Goal: Task Accomplishment & Management: Use online tool/utility

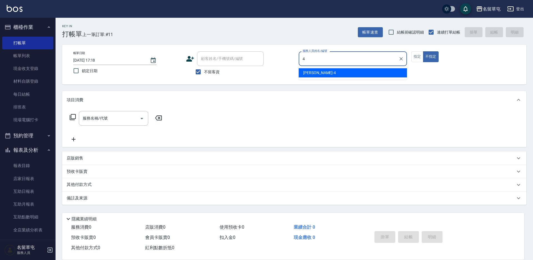
type input "[PERSON_NAME]-4"
type button "false"
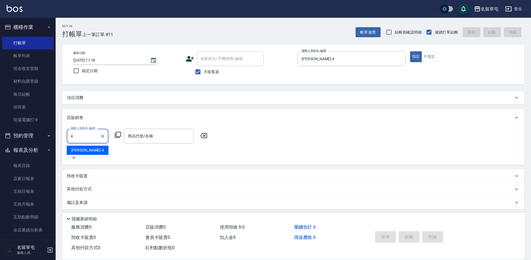
type input "[PERSON_NAME]-4"
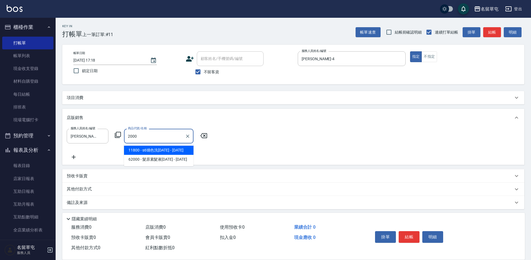
click at [159, 152] on span "11800 - s6矯色洗[DATE] - [DATE]" at bounding box center [158, 150] width 69 height 9
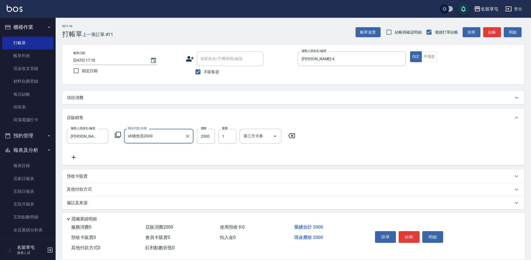
type input "s6矯色洗2000"
drag, startPoint x: 418, startPoint y: 151, endPoint x: 419, endPoint y: 183, distance: 31.1
click at [420, 156] on div "服務人員姓名/編號 [PERSON_NAME]-4 服務人員姓名/編號 商品代號/名稱 s6矯色洗2000 商品代號/名稱 價格 2000 價格 數量 1 數…" at bounding box center [293, 145] width 453 height 32
click at [406, 235] on button "結帳" at bounding box center [408, 237] width 21 height 12
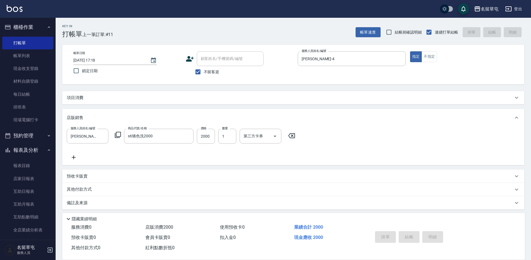
type input "[DATE] 19:57"
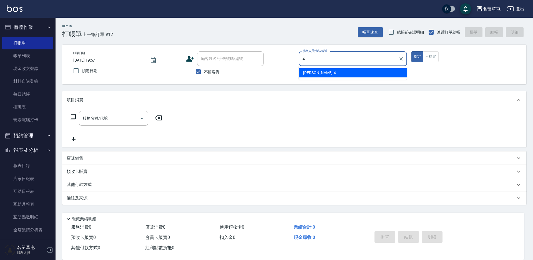
type input "[PERSON_NAME]-4"
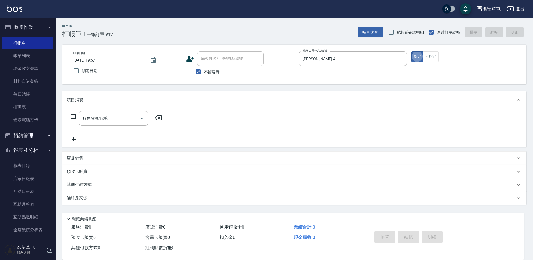
type button "true"
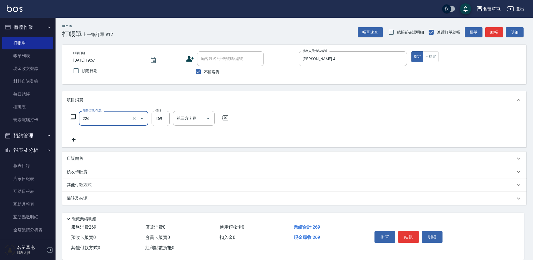
type input "洗剪269(226)"
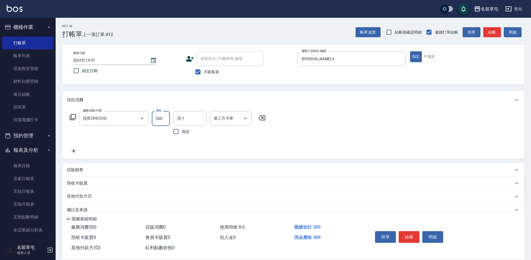
type input "300"
type input "[PERSON_NAME]-31"
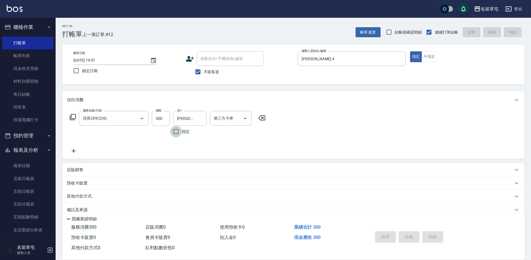
type input "[DATE] 19:58"
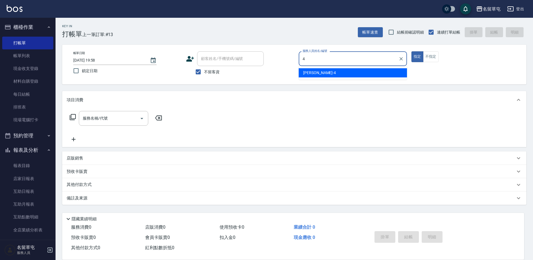
type input "[PERSON_NAME]-4"
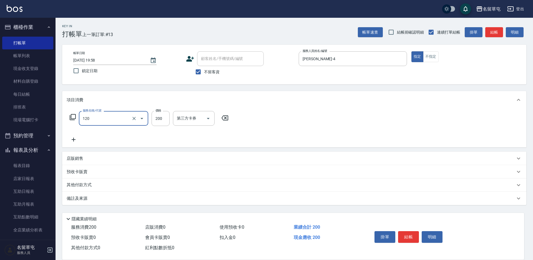
type input "New洗200(120)"
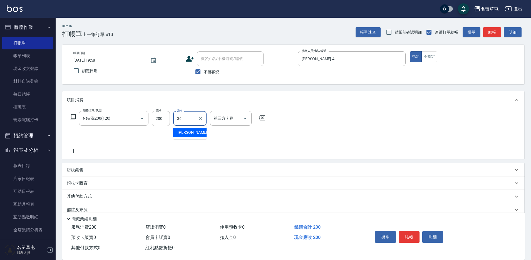
type input "[PERSON_NAME]-36"
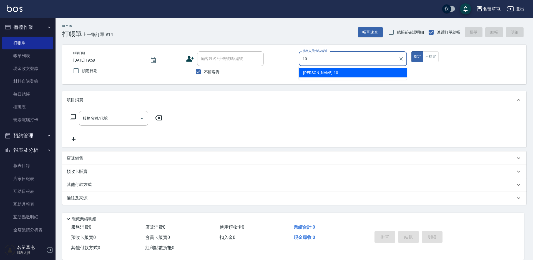
type input "[PERSON_NAME]-10"
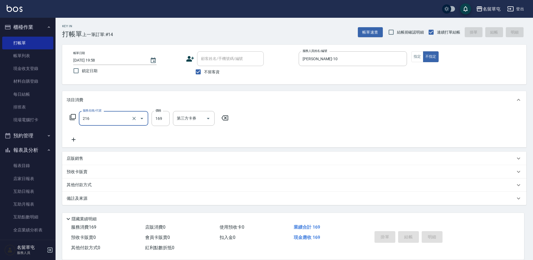
type input "216"
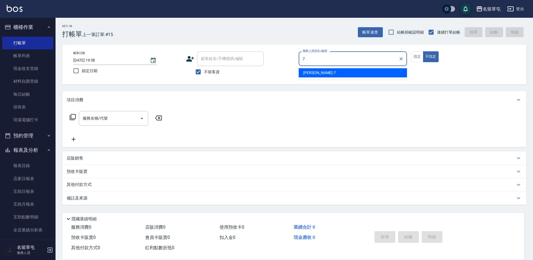
type input "[PERSON_NAME]-7"
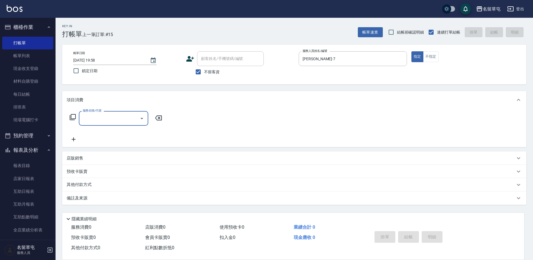
type input "4"
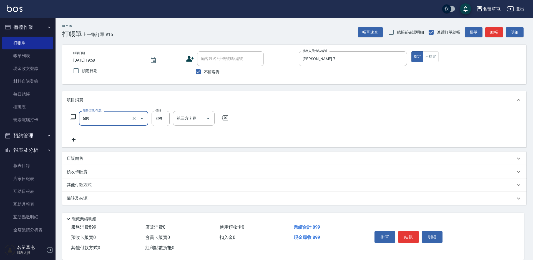
type input "芳療spa899(689)"
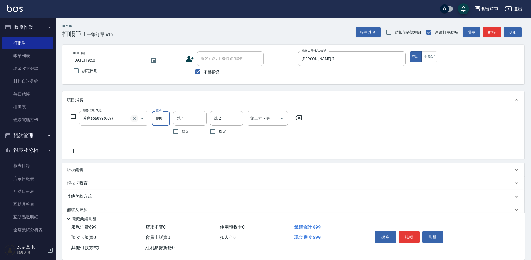
click at [134, 118] on icon "Clear" at bounding box center [134, 119] width 6 height 6
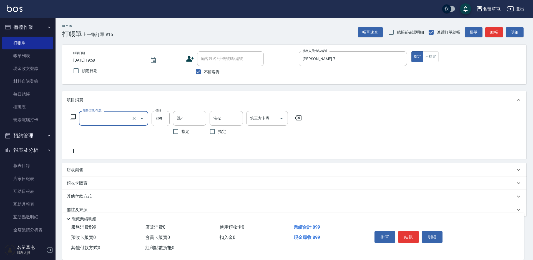
type input "2"
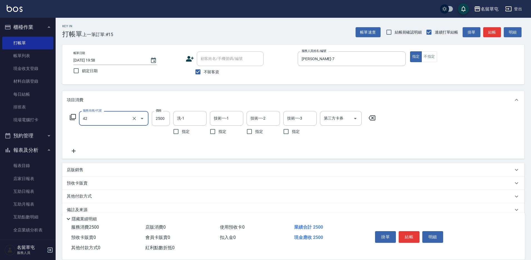
type input "染B2599(42)"
type input "2499"
type input "[PERSON_NAME]-36"
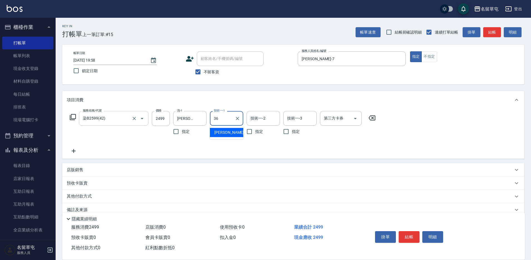
type input "[PERSON_NAME]-36"
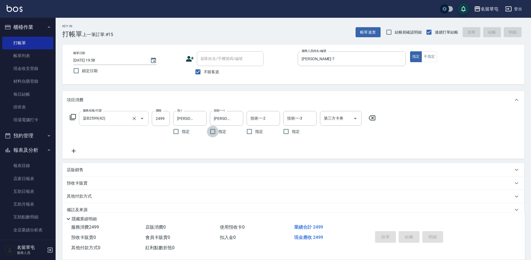
type input "[DATE] 19:59"
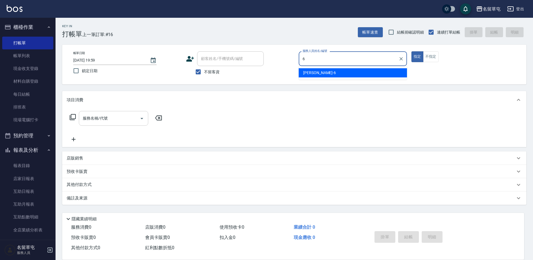
type input "[PERSON_NAME]-6"
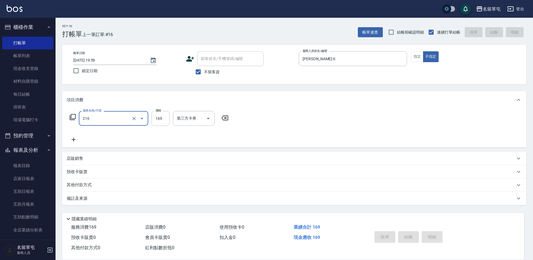
type input "216"
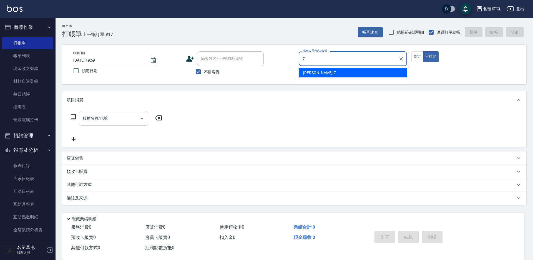
type input "[PERSON_NAME]-7"
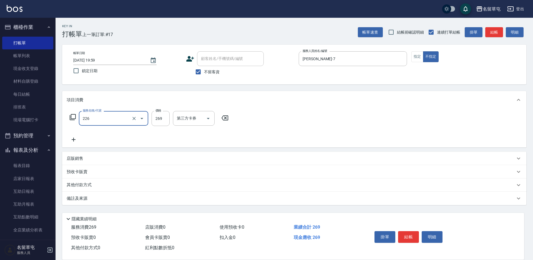
type input "洗剪269(226)"
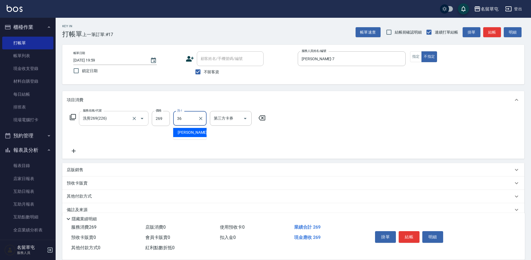
type input "[PERSON_NAME]-36"
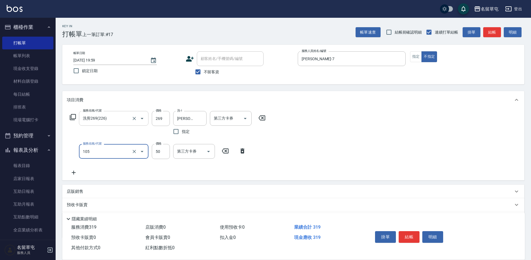
type input "精油50(105)"
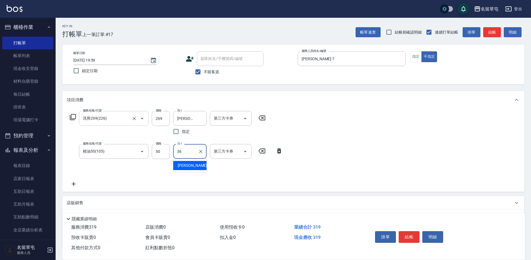
type input "[PERSON_NAME]-36"
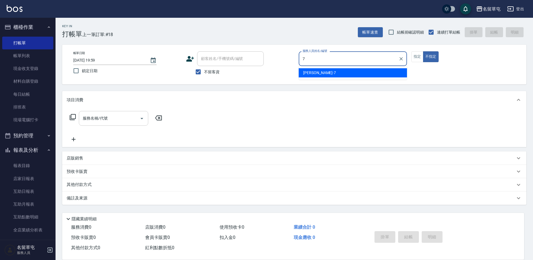
type input "[PERSON_NAME]-7"
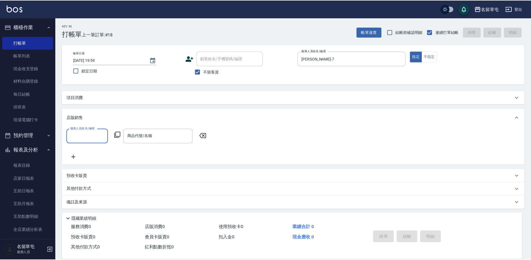
scroll to position [1, 0]
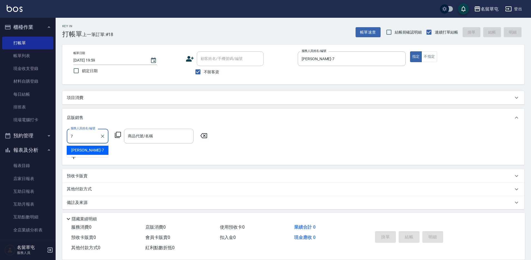
type input "[PERSON_NAME]-7"
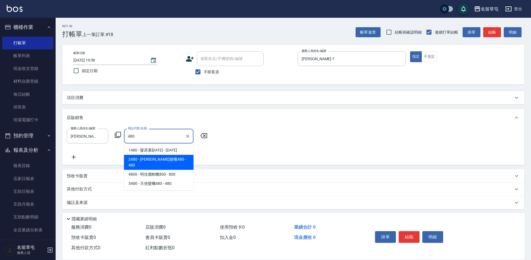
type input "[PERSON_NAME]髮蠟480"
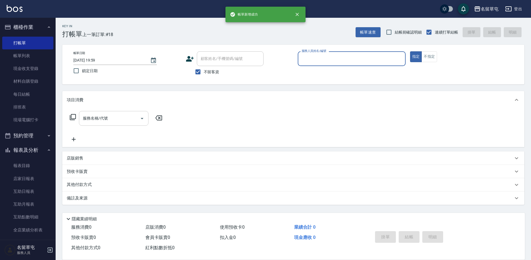
scroll to position [0, 0]
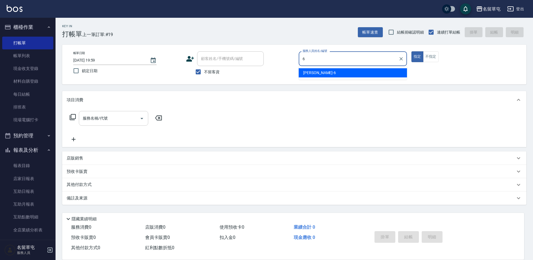
type input "[PERSON_NAME]-6"
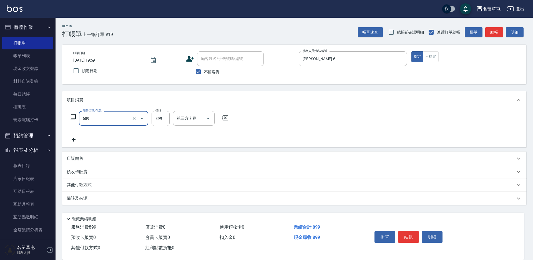
type input "芳療spa899(689)"
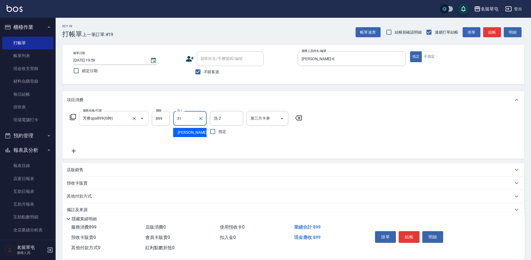
type input "[PERSON_NAME]-31"
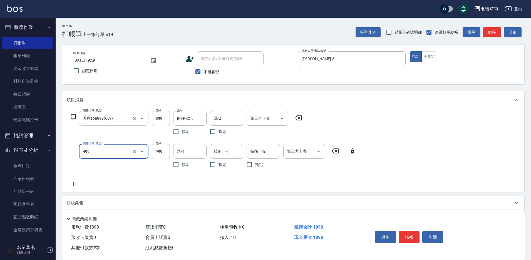
type input "染髮999(499)"
type input "2100"
type input "[PERSON_NAME]-31"
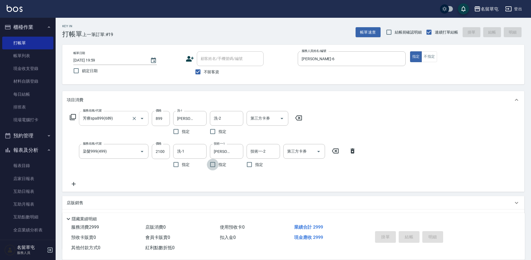
type input "[DATE] 20:00"
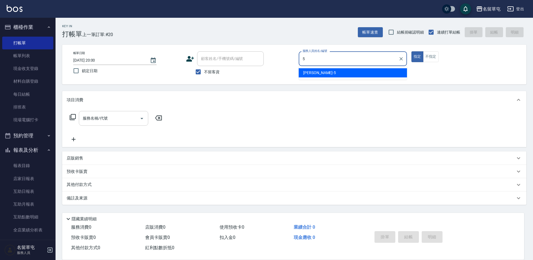
type input "[PERSON_NAME]-5"
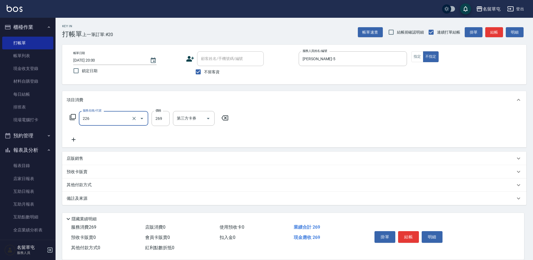
type input "洗剪269(226)"
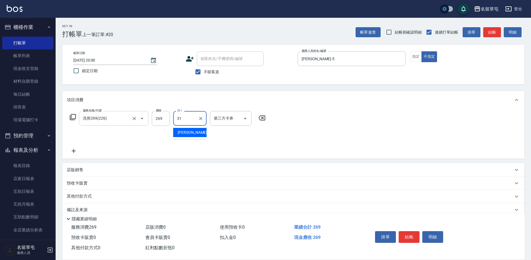
type input "[PERSON_NAME]-31"
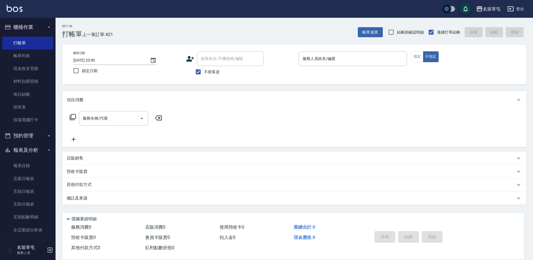
click at [207, 72] on span "不留客資" at bounding box center [212, 72] width 16 height 6
click at [204, 72] on input "不留客資" at bounding box center [199, 72] width 12 height 12
checkbox input "false"
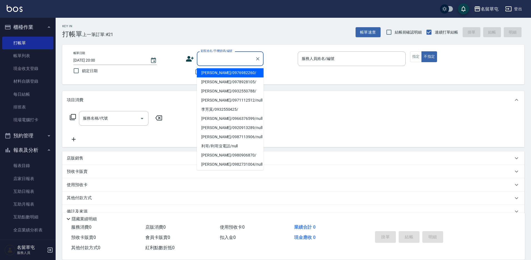
click at [221, 61] on input "顧客姓名/手機號碼/編號" at bounding box center [225, 59] width 53 height 10
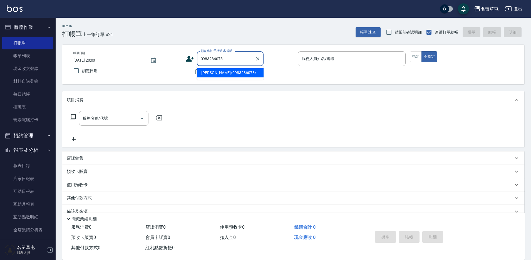
type input "[PERSON_NAME]/0983286078/"
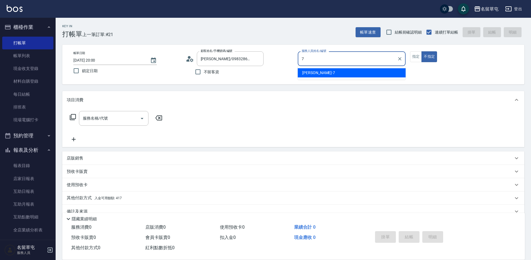
type input "[PERSON_NAME]-7"
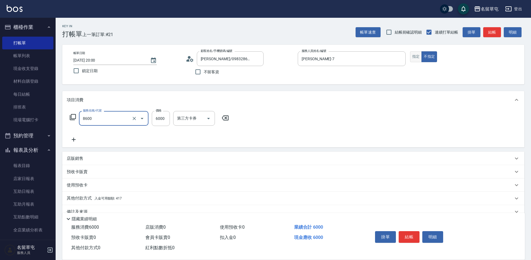
type input "儲6000(8600)"
click at [416, 60] on button "指定" at bounding box center [416, 56] width 12 height 11
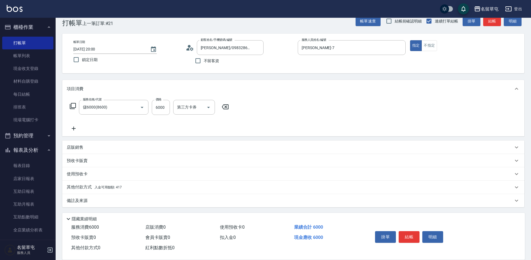
scroll to position [12, 0]
click at [70, 127] on icon at bounding box center [74, 128] width 14 height 7
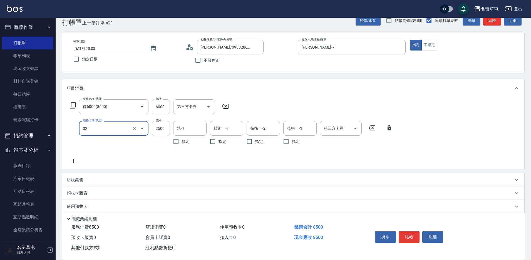
type input "燙B2500(32)"
type input "3299"
type input "[PERSON_NAME]-7"
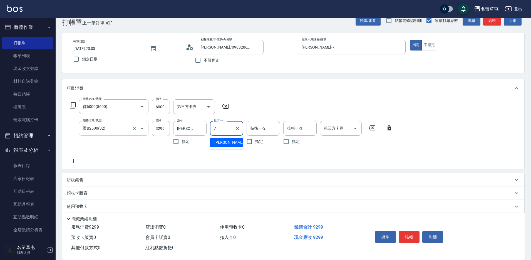
type input "[PERSON_NAME]-7"
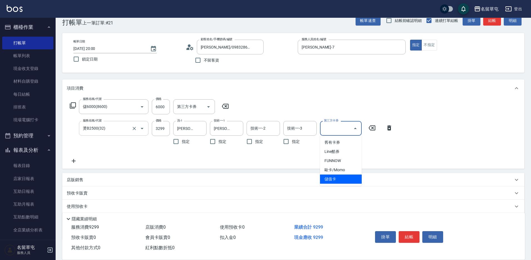
type input "儲值卡"
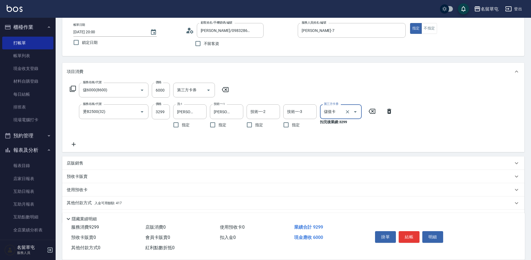
scroll to position [45, 0]
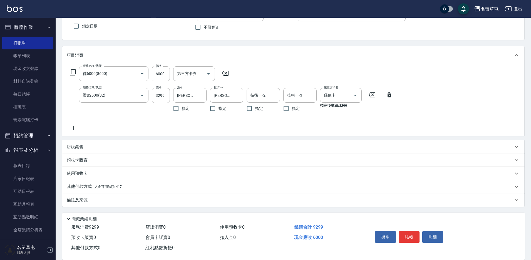
click at [88, 189] on p "其他付款方式 入金可用餘額: 417" at bounding box center [94, 187] width 55 height 6
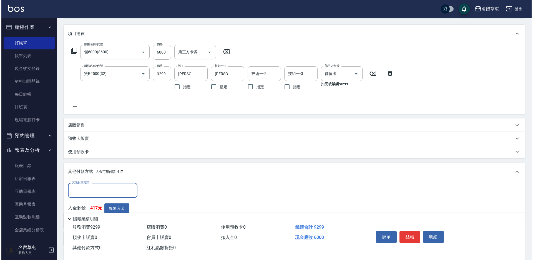
scroll to position [0, 0]
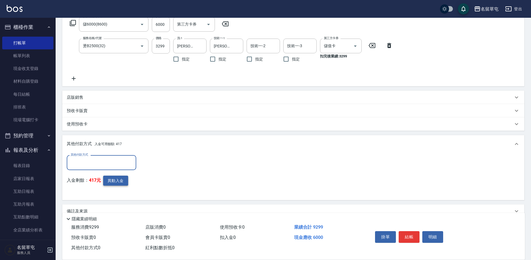
click at [106, 180] on button "異動入金" at bounding box center [115, 181] width 25 height 10
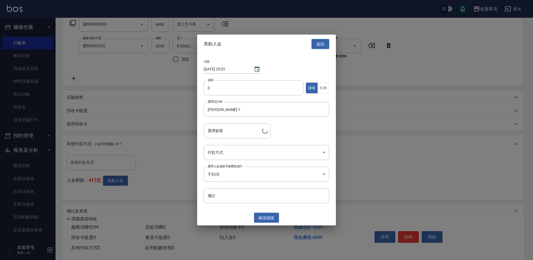
type input "[PERSON_NAME]/0983286078/"
click at [222, 85] on input "0" at bounding box center [254, 88] width 100 height 15
type input "6000"
click at [226, 155] on body "名留草屯 登出 櫃檯作業 打帳單 帳單列表 現金收支登錄 材料自購登錄 每日結帳 排班表 現場電腦打卡 預約管理 預約管理 單日預約紀錄 單週預約紀錄 報表及…" at bounding box center [266, 89] width 533 height 366
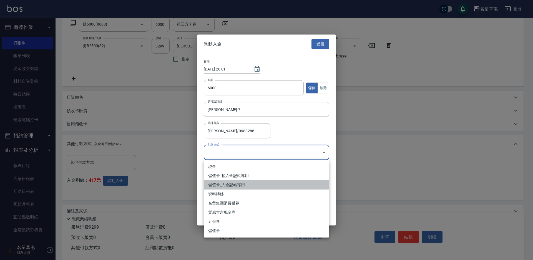
click at [227, 187] on li "儲值卡_入金記帳專用" at bounding box center [267, 185] width 126 height 9
type input "儲值卡_入金記帳專用"
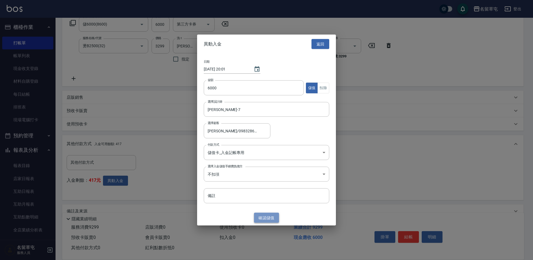
click at [266, 217] on button "確認 儲值" at bounding box center [266, 218] width 25 height 10
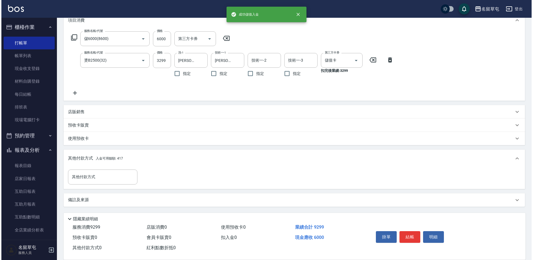
scroll to position [94, 0]
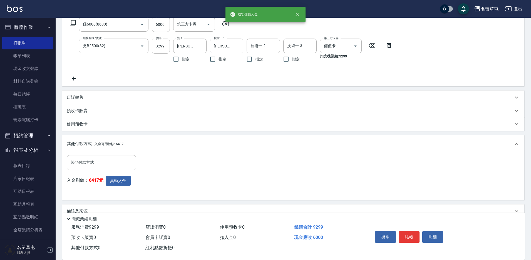
click at [121, 186] on div "入金剩餘： 6417元 異動入金" at bounding box center [103, 186] width 73 height 20
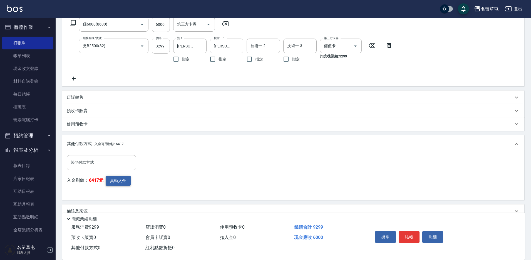
click at [125, 182] on button "異動入金" at bounding box center [118, 181] width 25 height 10
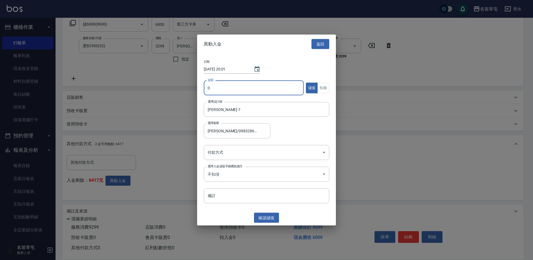
click at [261, 84] on input "0" at bounding box center [254, 88] width 100 height 15
type input "3299"
click at [324, 90] on button "扣除" at bounding box center [324, 88] width 12 height 11
click at [259, 155] on body "名留草屯 登出 櫃檯作業 打帳單 帳單列表 現金收支登錄 材料自購登錄 每日結帳 排班表 現場電腦打卡 預約管理 預約管理 單日預約紀錄 單週預約紀錄 報表及…" at bounding box center [266, 89] width 533 height 366
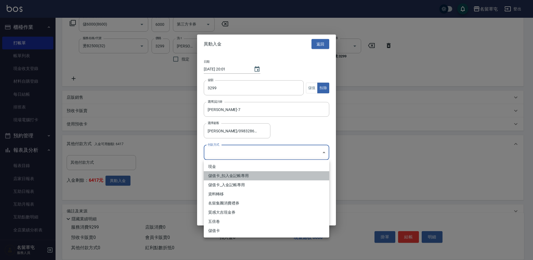
click at [223, 175] on li "儲值卡_扣入金記帳專用" at bounding box center [267, 175] width 126 height 9
type input "儲值卡_扣入金記帳專用"
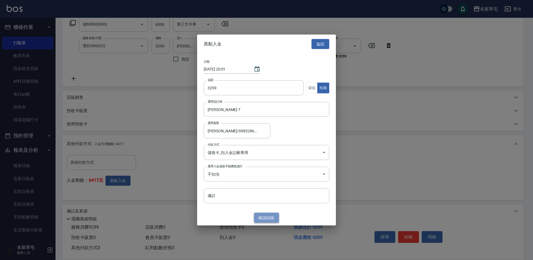
click at [267, 218] on button "確認 扣除" at bounding box center [266, 218] width 25 height 10
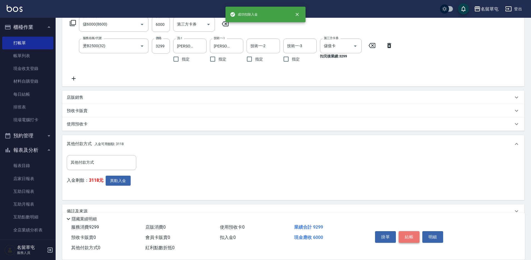
click at [406, 232] on button "結帳" at bounding box center [408, 237] width 21 height 12
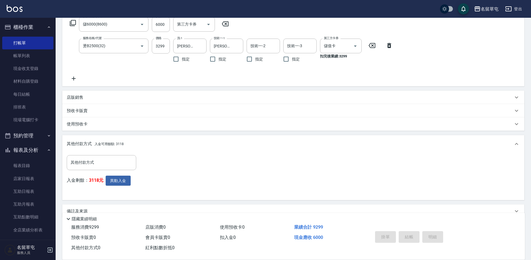
type input "[DATE] 20:01"
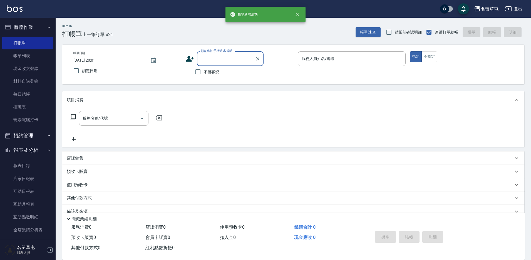
scroll to position [0, 0]
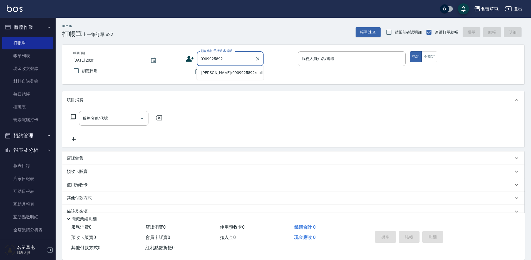
type input "[PERSON_NAME]/0909925892/null"
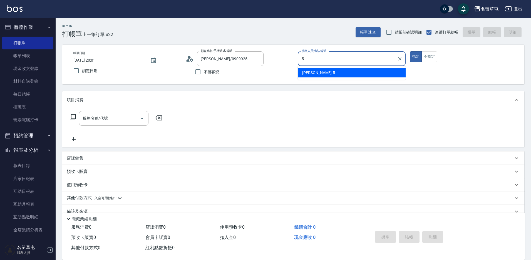
type input "[PERSON_NAME]-5"
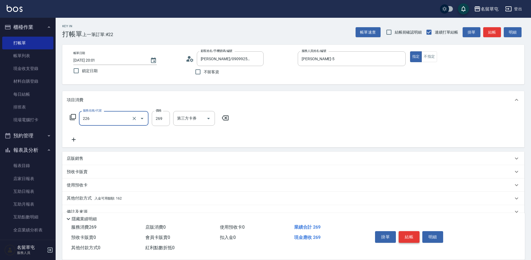
type input "洗剪269(226)"
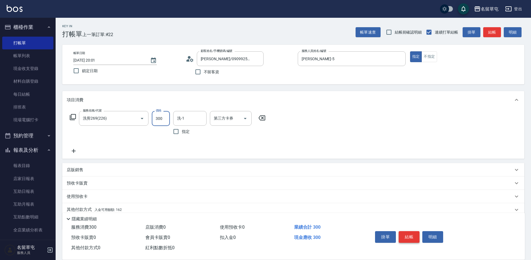
type input "300"
type input "[PERSON_NAME]-5"
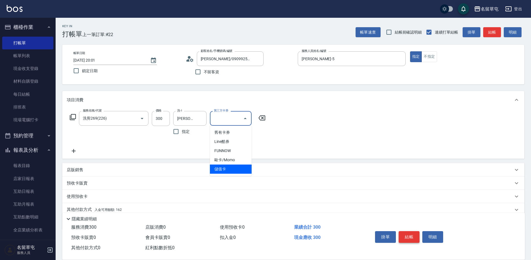
type input "儲值卡"
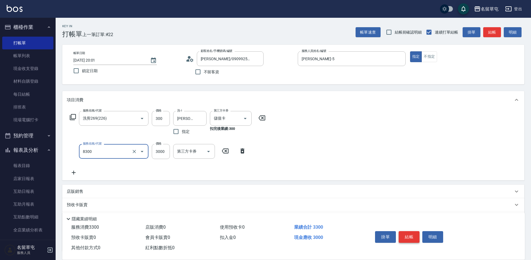
type input "儲3000(8300)"
type input "1000"
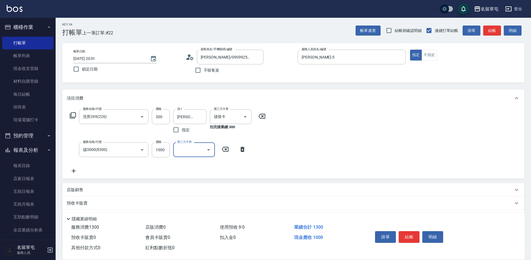
scroll to position [45, 0]
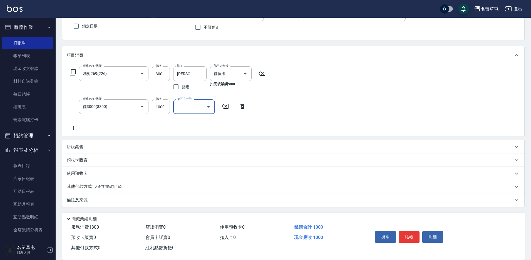
click at [76, 187] on p "其他付款方式 入金可用餘額: 162" at bounding box center [94, 187] width 55 height 6
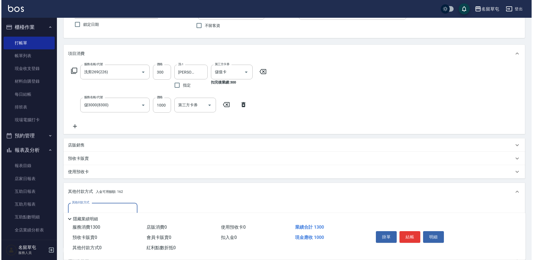
scroll to position [100, 0]
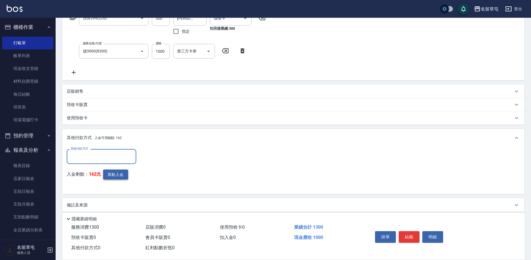
click at [112, 172] on button "異動入金" at bounding box center [115, 175] width 25 height 10
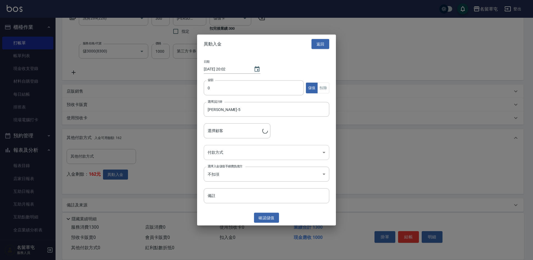
type input "[PERSON_NAME]/0909925892"
click at [224, 83] on input "0" at bounding box center [254, 88] width 100 height 15
type input "1000"
click at [224, 148] on body "名留草屯 登出 櫃檯作業 打帳單 帳單列表 現金收支登錄 材料自購登錄 每日結帳 排班表 現場電腦打卡 預約管理 預約管理 單日預約紀錄 單週預約紀錄 報表及…" at bounding box center [266, 83] width 533 height 366
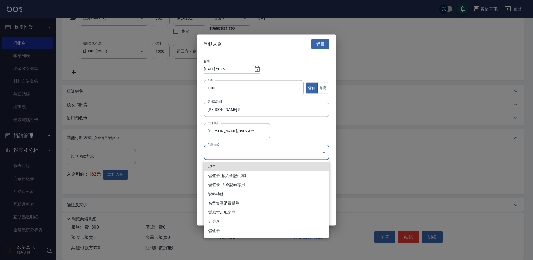
click at [229, 184] on li "儲值卡_入金記帳專用" at bounding box center [267, 185] width 126 height 9
type input "儲值卡_入金記帳專用"
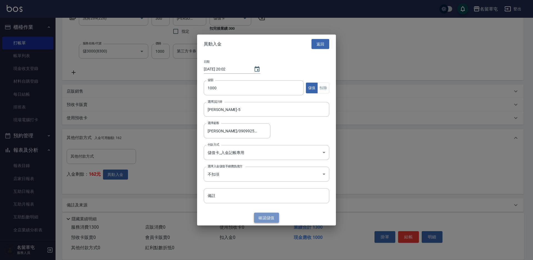
click at [266, 223] on button "確認 儲值" at bounding box center [266, 218] width 25 height 10
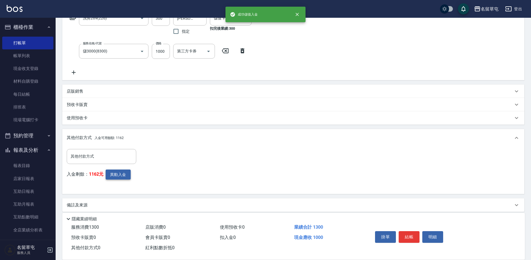
click at [121, 179] on button "異動入金" at bounding box center [118, 175] width 25 height 10
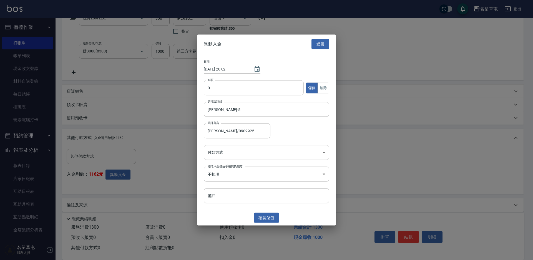
click at [212, 92] on input "0" at bounding box center [254, 88] width 100 height 15
type input "0300"
click at [324, 90] on button "扣除" at bounding box center [324, 88] width 12 height 11
click at [223, 156] on body "名留草屯 登出 櫃檯作業 打帳單 帳單列表 現金收支登錄 材料自購登錄 每日結帳 排班表 現場電腦打卡 預約管理 預約管理 單日預約紀錄 單週預約紀錄 報表及…" at bounding box center [266, 83] width 533 height 366
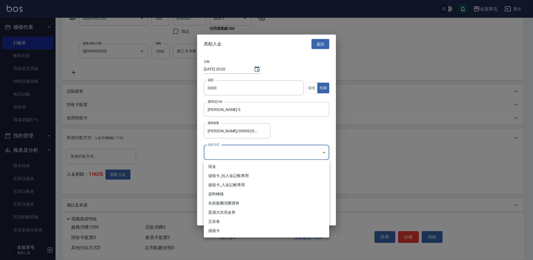
click at [222, 177] on li "儲值卡_扣入金記帳專用" at bounding box center [267, 175] width 126 height 9
type input "儲值卡_扣入金記帳專用"
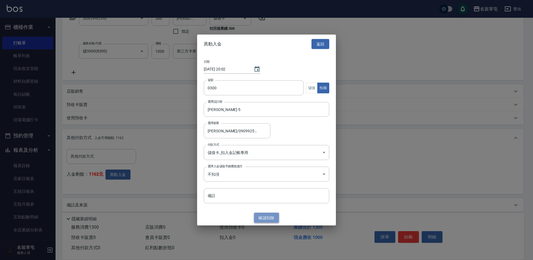
click at [265, 218] on button "確認 扣除" at bounding box center [266, 218] width 25 height 10
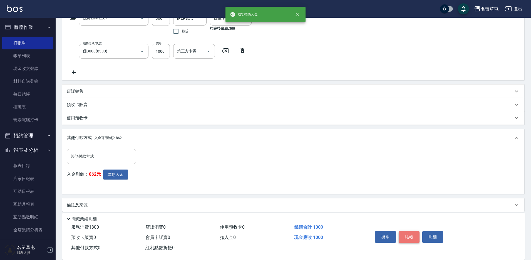
click at [401, 231] on button "結帳" at bounding box center [408, 237] width 21 height 12
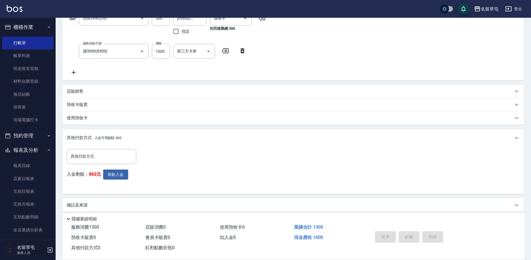
type input "[DATE] 20:02"
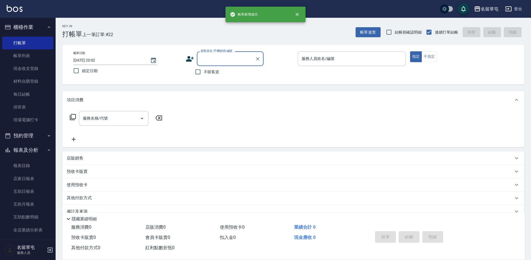
scroll to position [0, 0]
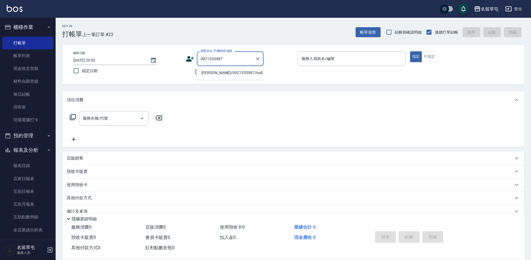
type input "[PERSON_NAME]/0921335987/null"
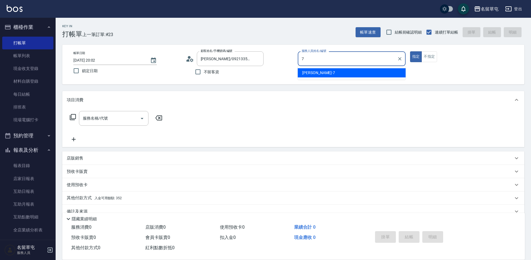
type input "[PERSON_NAME]-7"
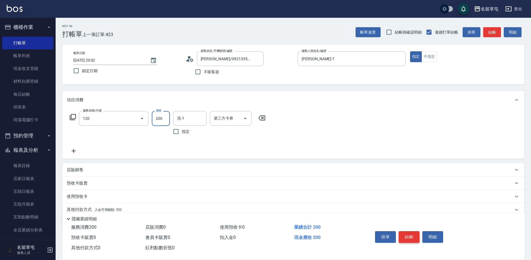
type input "New洗200(120)"
type input "200"
type input "[PERSON_NAME]-31"
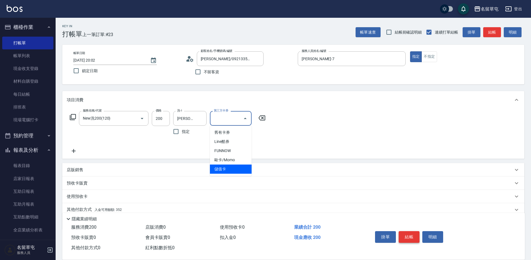
type input "儲值卡"
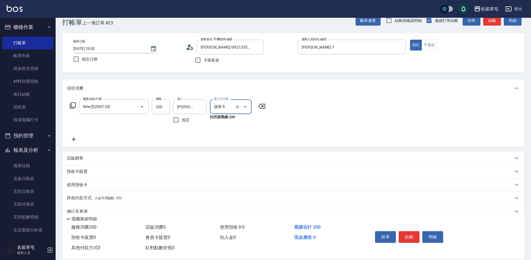
scroll to position [23, 0]
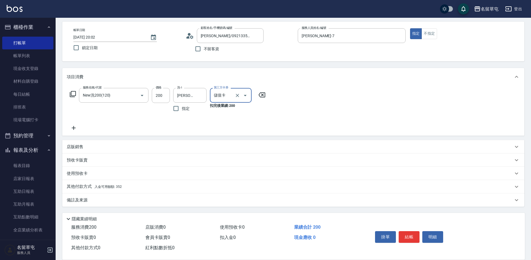
click at [72, 186] on p "其他付款方式 入金可用餘額: 352" at bounding box center [94, 187] width 55 height 6
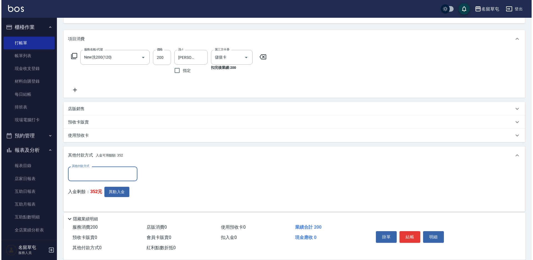
scroll to position [61, 0]
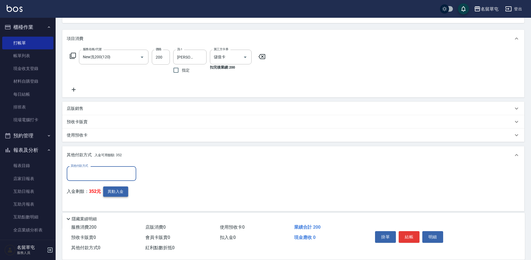
click at [113, 195] on button "異動入金" at bounding box center [115, 192] width 25 height 10
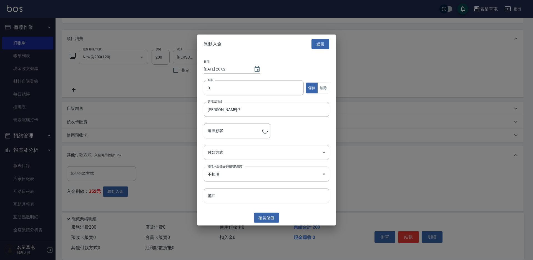
type input "[PERSON_NAME]/0921335987"
click at [217, 91] on input "0" at bounding box center [254, 88] width 100 height 15
type input "200"
click at [323, 84] on button "扣除" at bounding box center [324, 88] width 12 height 11
click at [258, 153] on body "名留草屯 登出 櫃檯作業 打帳單 帳單列表 現金收支登錄 材料自購登錄 每日結帳 排班表 現場電腦打卡 預約管理 預約管理 單日預約紀錄 單週預約紀錄 報表及…" at bounding box center [266, 111] width 533 height 344
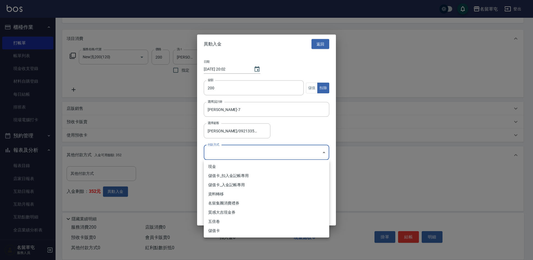
click at [251, 174] on li "儲值卡_扣入金記帳專用" at bounding box center [267, 175] width 126 height 9
type input "儲值卡_扣入金記帳專用"
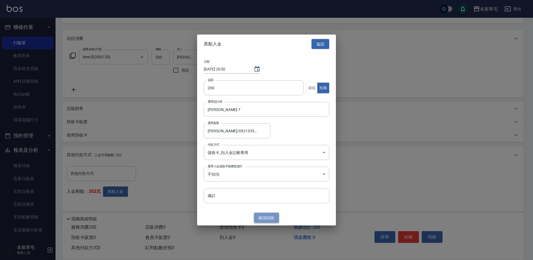
click at [269, 216] on button "確認 扣除" at bounding box center [266, 218] width 25 height 10
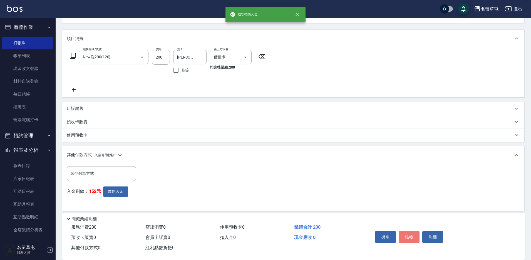
click at [413, 238] on button "結帳" at bounding box center [408, 237] width 21 height 12
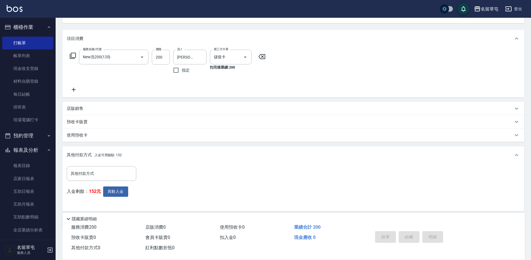
type input "[DATE] 20:03"
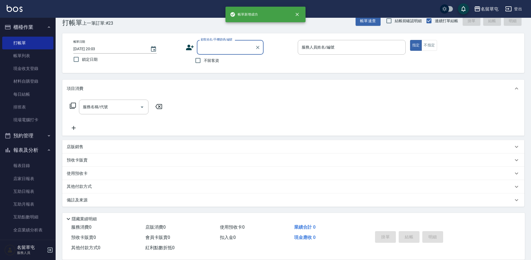
scroll to position [0, 0]
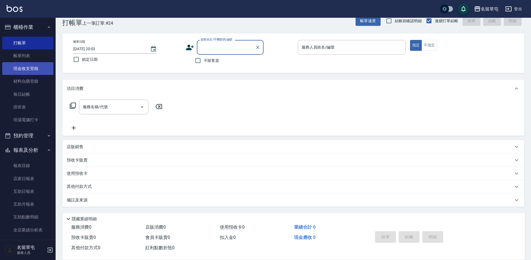
click at [19, 68] on link "現金收支登錄" at bounding box center [27, 68] width 51 height 13
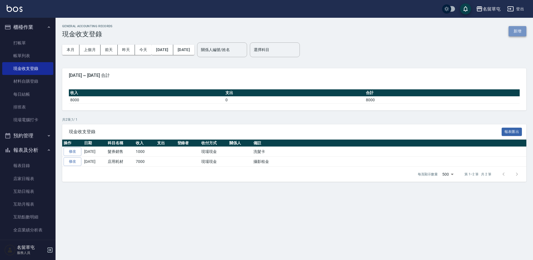
click at [513, 30] on button "新增" at bounding box center [518, 31] width 18 height 10
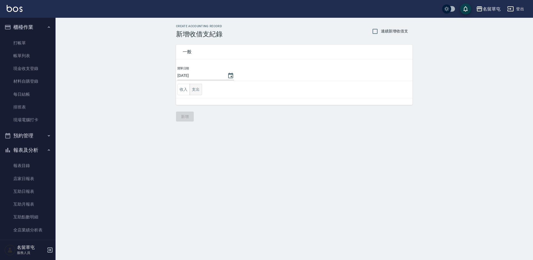
click at [195, 90] on button "支出" at bounding box center [196, 89] width 13 height 11
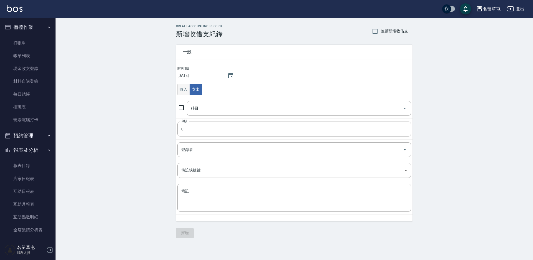
click at [181, 89] on button "收入" at bounding box center [184, 89] width 13 height 11
click at [199, 107] on input "科目" at bounding box center [294, 109] width 211 height 10
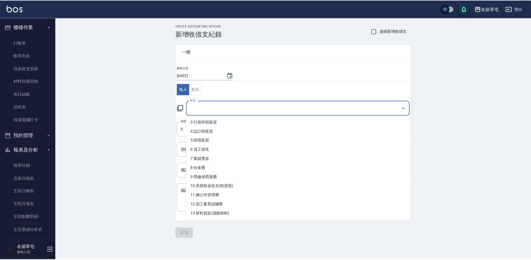
scroll to position [56, 0]
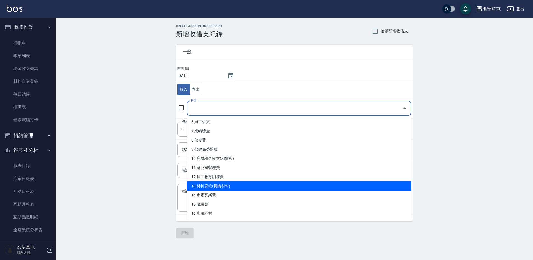
click at [217, 190] on li "13 材料貨款(員購材料)" at bounding box center [299, 186] width 224 height 9
type input "13 材料貨款(員購材料)"
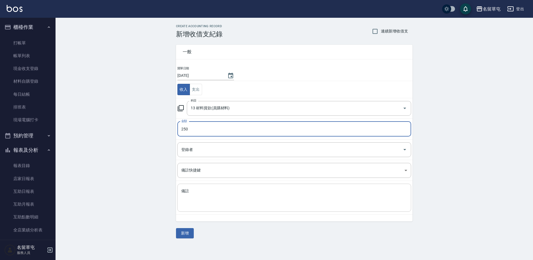
type input "250"
click at [213, 198] on textarea "備註" at bounding box center [294, 198] width 226 height 19
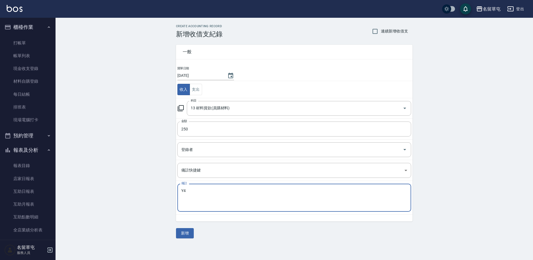
type textarea "Y"
type textarea "6號自領"
click at [188, 232] on button "新增" at bounding box center [185, 233] width 18 height 10
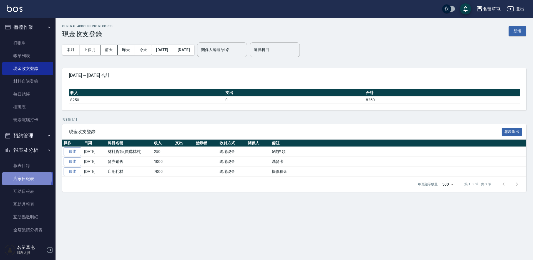
click at [24, 178] on link "店家日報表" at bounding box center [27, 179] width 51 height 13
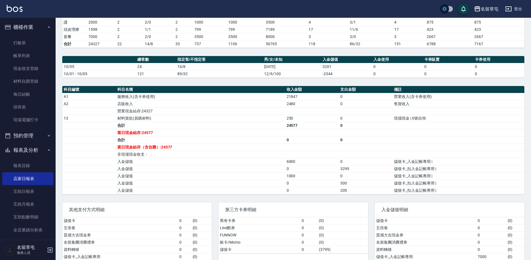
scroll to position [136, 0]
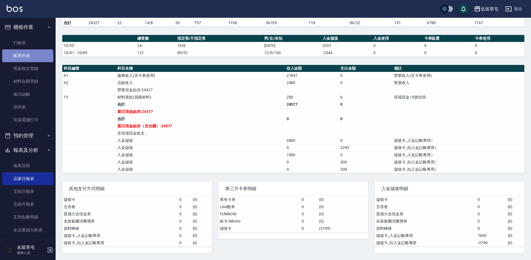
click at [27, 58] on link "帳單列表" at bounding box center [27, 55] width 51 height 13
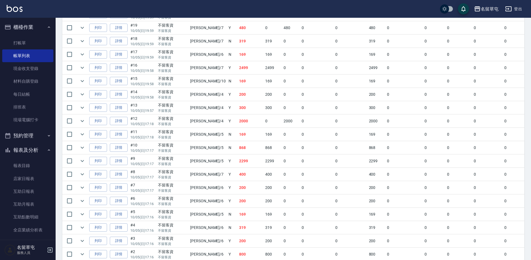
scroll to position [222, 0]
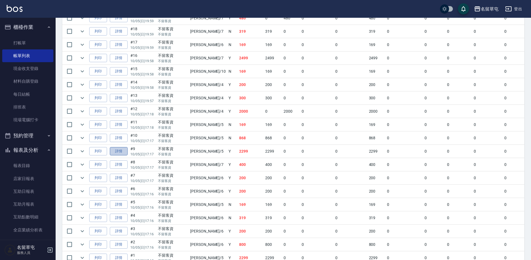
click at [118, 151] on link "詳情" at bounding box center [119, 151] width 18 height 9
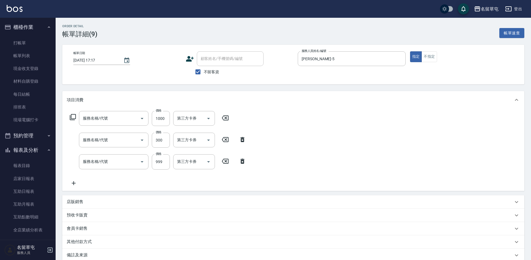
type input "[DATE] 17:17"
checkbox input "true"
type input "[PERSON_NAME]-5"
type input "酵素護1000(51000)"
type input "頭隔300(4300)"
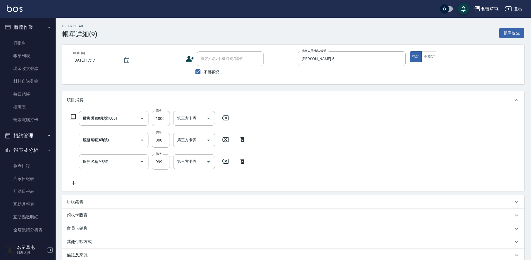
type input "染髮999(499)"
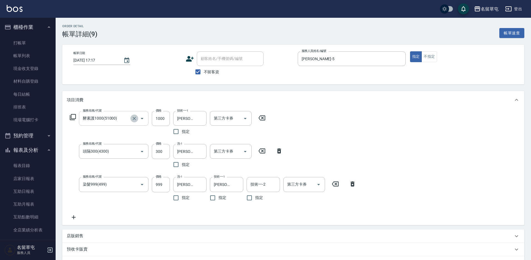
click at [133, 119] on icon "Clear" at bounding box center [134, 119] width 6 height 6
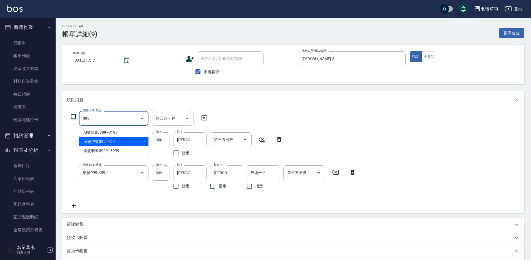
type input "海鹽洗髮399(1399)"
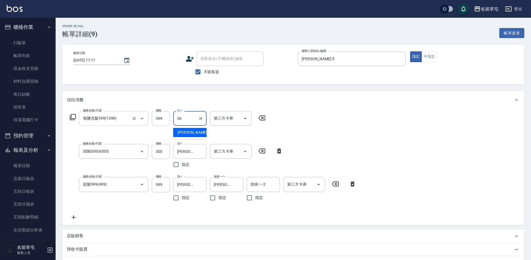
type input "[PERSON_NAME]-36"
click at [201, 187] on icon "Clear" at bounding box center [201, 185] width 6 height 6
click at [371, 121] on div "服務名稱/代號 海鹽洗髮399(1399) 服務名稱/代號 價格 399 價格 洗-1 [PERSON_NAME]-36 洗-1 指定 第三方卡券 第三方卡券…" at bounding box center [293, 167] width 462 height 116
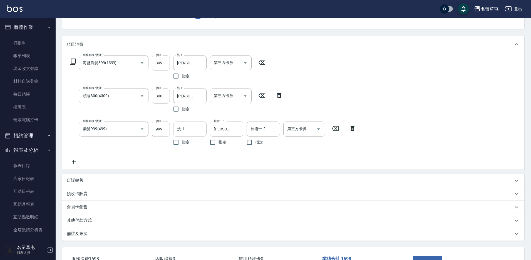
scroll to position [96, 0]
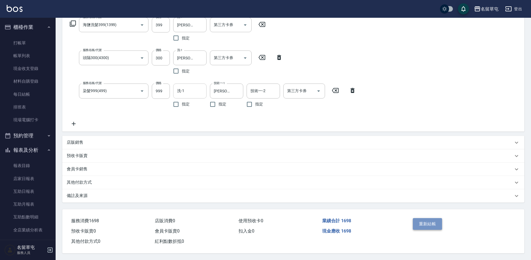
click at [426, 223] on button "重新結帳" at bounding box center [427, 224] width 29 height 12
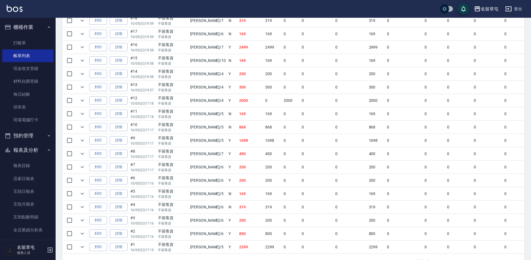
scroll to position [250, 0]
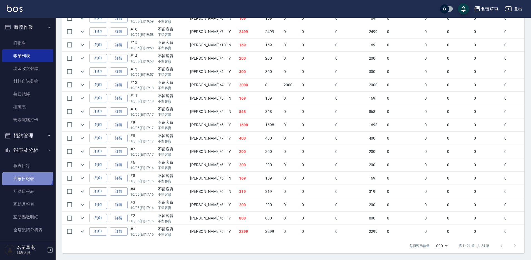
click at [24, 173] on link "店家日報表" at bounding box center [27, 179] width 51 height 13
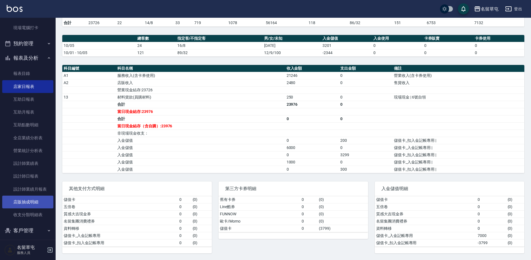
scroll to position [97, 0]
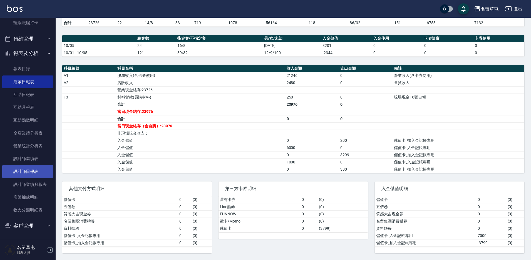
click at [29, 170] on link "設計師日報表" at bounding box center [27, 171] width 51 height 13
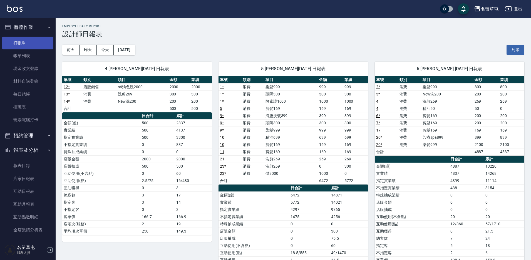
click at [25, 47] on link "打帳單" at bounding box center [27, 43] width 51 height 13
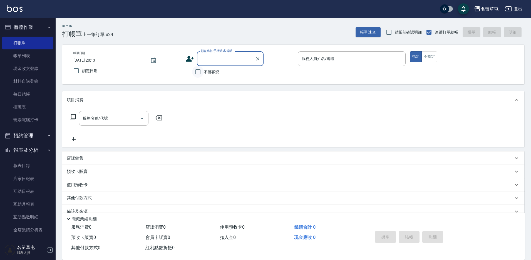
click at [197, 75] on input "不留客資" at bounding box center [198, 72] width 12 height 12
checkbox input "true"
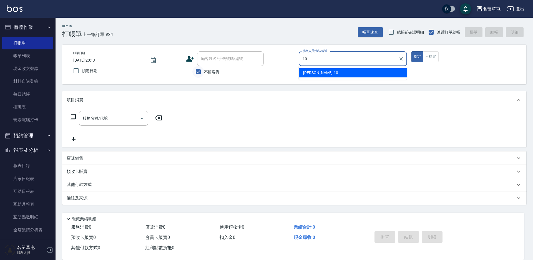
type input "[PERSON_NAME]-10"
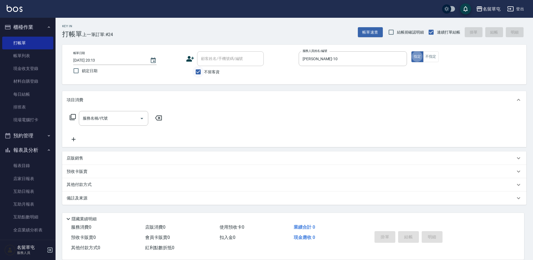
type button "true"
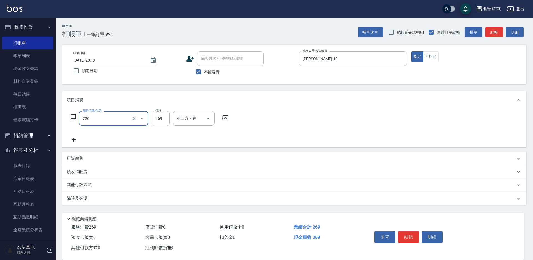
type input "洗剪269(226)"
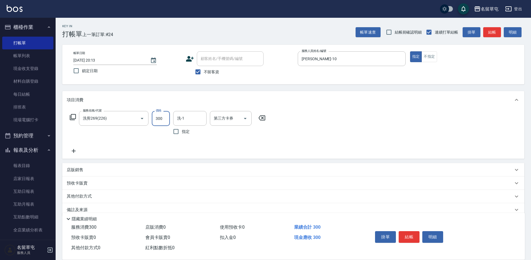
type input "300"
type input "[PERSON_NAME]-10"
click at [406, 238] on button "結帳" at bounding box center [408, 237] width 21 height 12
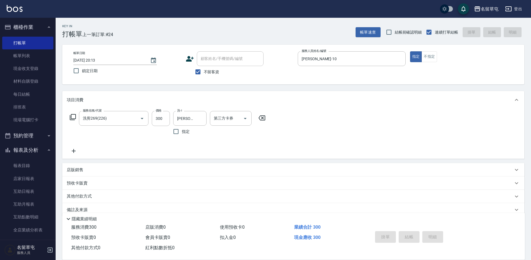
type input "[DATE] 20:14"
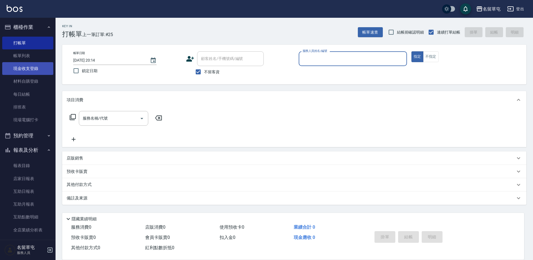
click at [32, 67] on link "現金收支登錄" at bounding box center [27, 68] width 51 height 13
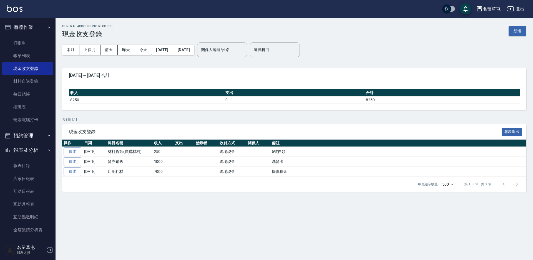
click at [517, 26] on div "GENERAL ACCOUNTING RECORDS 現金收支登錄 新增" at bounding box center [294, 31] width 465 height 14
click at [516, 31] on button "新增" at bounding box center [518, 31] width 18 height 10
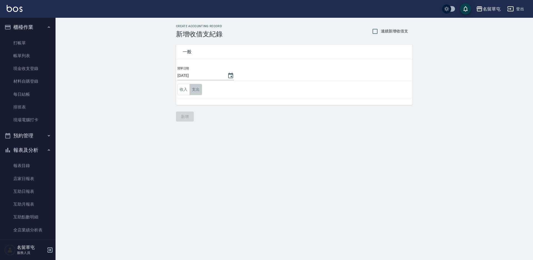
click at [193, 90] on button "支出" at bounding box center [196, 89] width 13 height 11
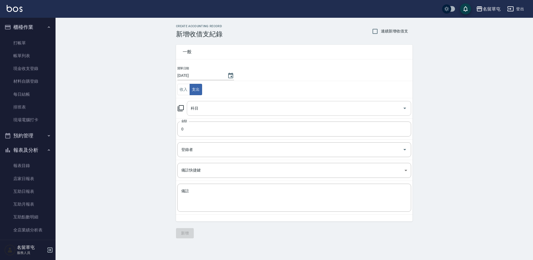
click at [204, 111] on input "科目" at bounding box center [294, 109] width 211 height 10
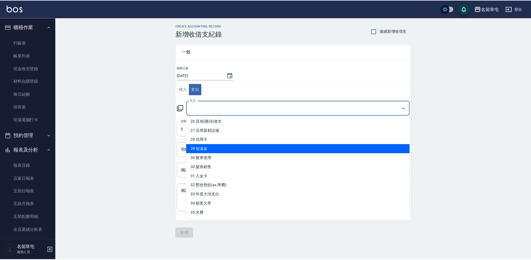
scroll to position [239, 0]
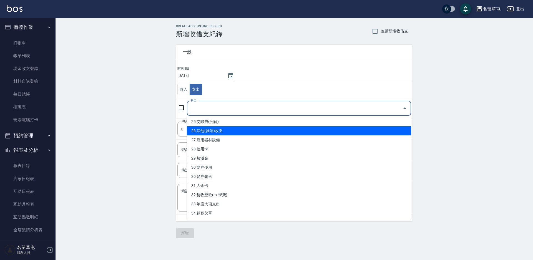
click at [209, 133] on li "26 其他(雜項)收支" at bounding box center [299, 130] width 224 height 9
type input "26 其他(雜項)收支"
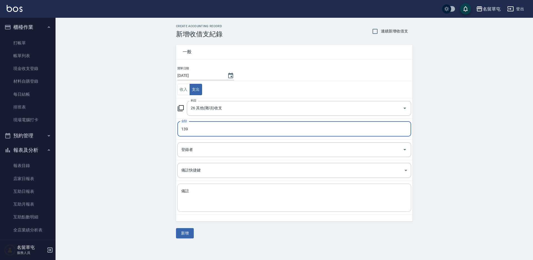
type input "139"
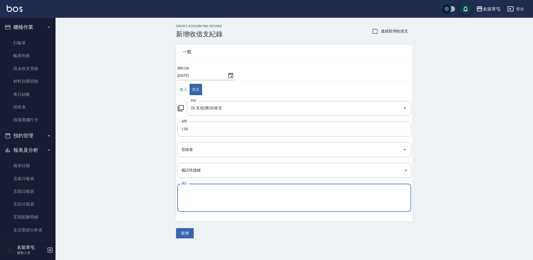
click at [211, 191] on textarea "備註" at bounding box center [294, 198] width 226 height 19
type textarea "垃圾袋"
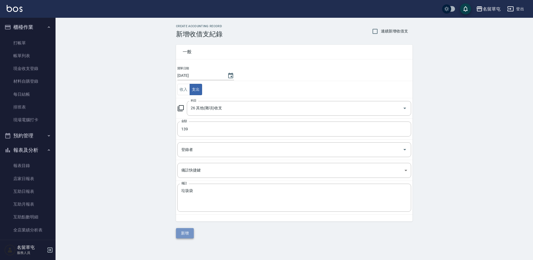
click at [191, 234] on button "新增" at bounding box center [185, 233] width 18 height 10
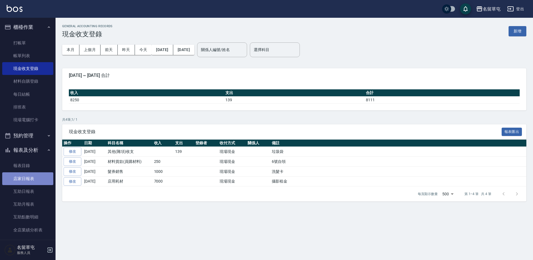
click at [33, 173] on link "店家日報表" at bounding box center [27, 179] width 51 height 13
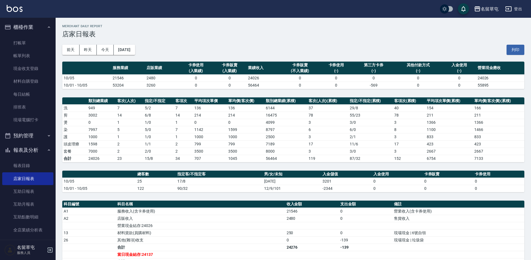
scroll to position [83, 0]
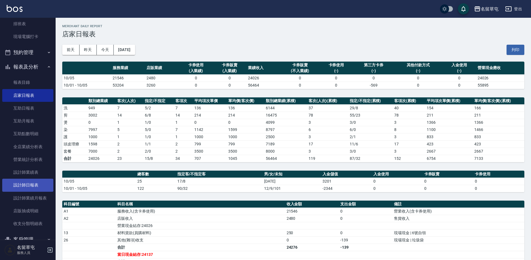
click at [39, 187] on link "設計師日報表" at bounding box center [27, 185] width 51 height 13
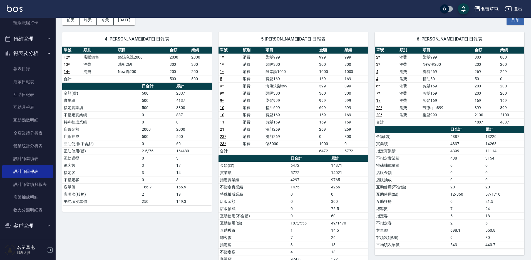
scroll to position [28, 0]
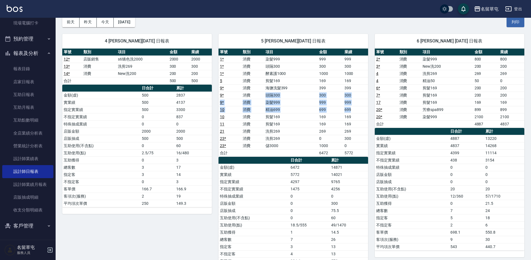
drag, startPoint x: 266, startPoint y: 96, endPoint x: 354, endPoint y: 112, distance: 89.2
click at [354, 112] on tbody "1 * 消費 染髮999 999 999 1 * 消費 頭隔300 300 300 1 * 消費 酵素護1000 1000 1000 5 消費 剪髮169 1…" at bounding box center [292, 106] width 149 height 101
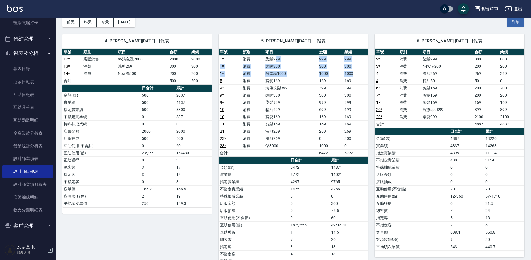
drag, startPoint x: 275, startPoint y: 56, endPoint x: 361, endPoint y: 75, distance: 87.6
click at [361, 75] on tbody "1 * 消費 染髮999 999 999 1 * 消費 頭隔300 300 300 1 * 消費 酵素護1000 1000 1000 5 消費 剪髮169 1…" at bounding box center [292, 106] width 149 height 101
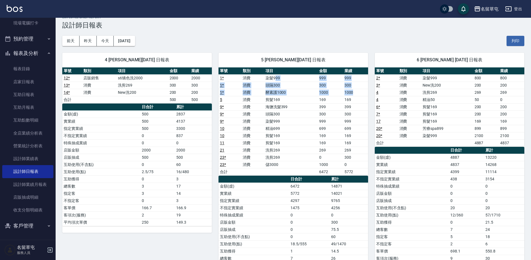
scroll to position [0, 0]
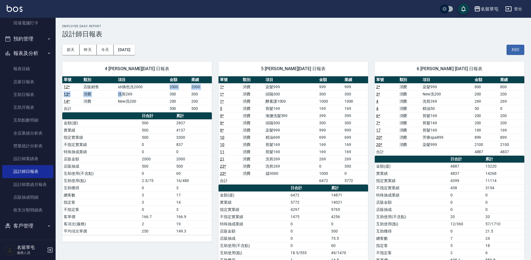
drag, startPoint x: 121, startPoint y: 91, endPoint x: 147, endPoint y: 89, distance: 26.4
click at [147, 89] on tbody "12 * 店販銷售 s6矯色洗2000 2000 2000 13 * 消費 洗剪269 300 300 14 * 消費 New洗200 200 200 合計 …" at bounding box center [136, 97] width 149 height 29
drag, startPoint x: 159, startPoint y: 101, endPoint x: 88, endPoint y: 97, distance: 71.0
click at [88, 97] on tbody "12 * 店販銷售 s6矯色洗2000 2000 2000 13 * 消費 洗剪269 300 300 14 * 消費 New洗200 200 200 合計 …" at bounding box center [136, 97] width 149 height 29
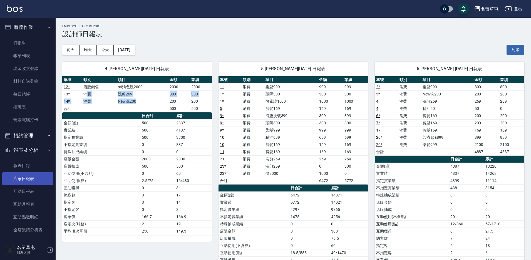
click at [6, 182] on link "店家日報表" at bounding box center [27, 179] width 51 height 13
